Goal: Task Accomplishment & Management: Manage account settings

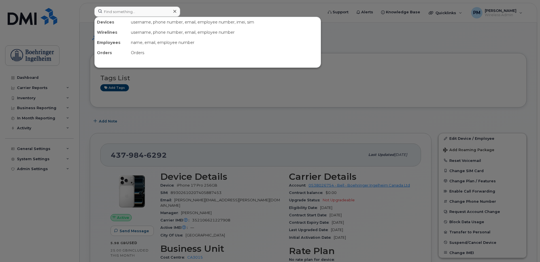
click at [164, 14] on input at bounding box center [137, 12] width 86 height 10
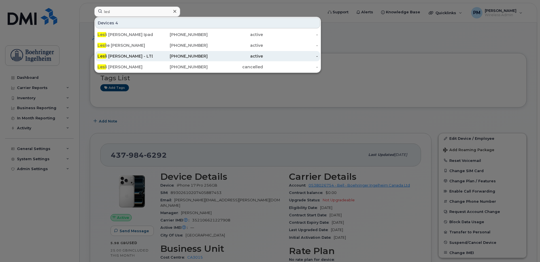
type input "lesl"
click at [126, 57] on div "[PERSON_NAME] - LTD" at bounding box center [124, 56] width 55 height 6
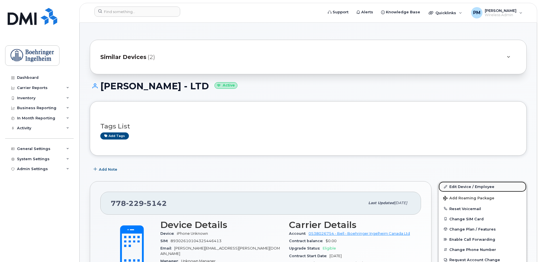
click at [460, 187] on link "Edit Device / Employee" at bounding box center [483, 186] width 88 height 10
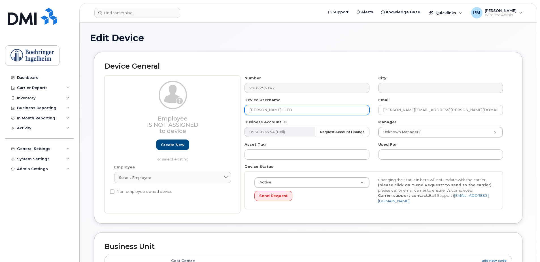
drag, startPoint x: 268, startPoint y: 110, endPoint x: 232, endPoint y: 110, distance: 36.0
click at [232, 110] on div "Employee Is not assigned to device Create new or select existing Employee Selec…" at bounding box center [309, 144] width 408 height 138
click at [234, 89] on div "Employee Is not assigned to device Create new or select existing Employee Selec…" at bounding box center [309, 144] width 408 height 138
